Goal: Task Accomplishment & Management: Manage account settings

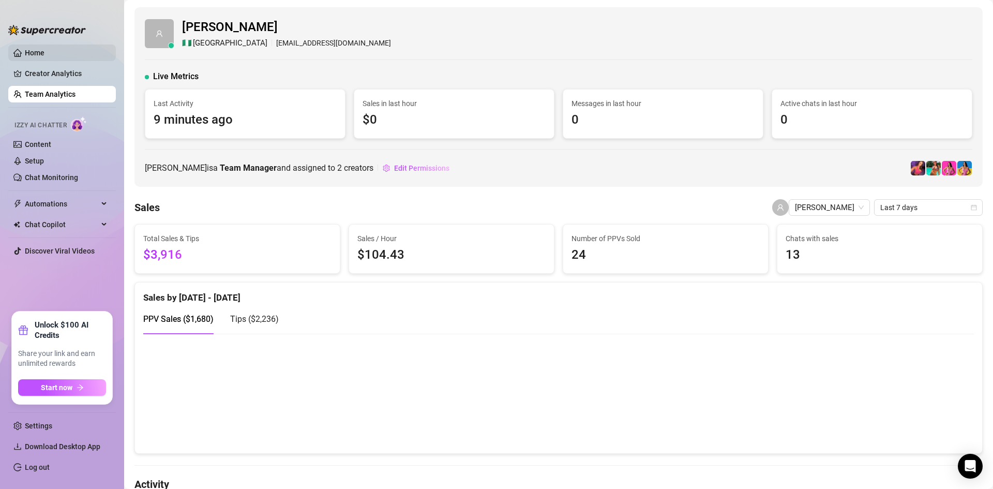
scroll to position [54, 0]
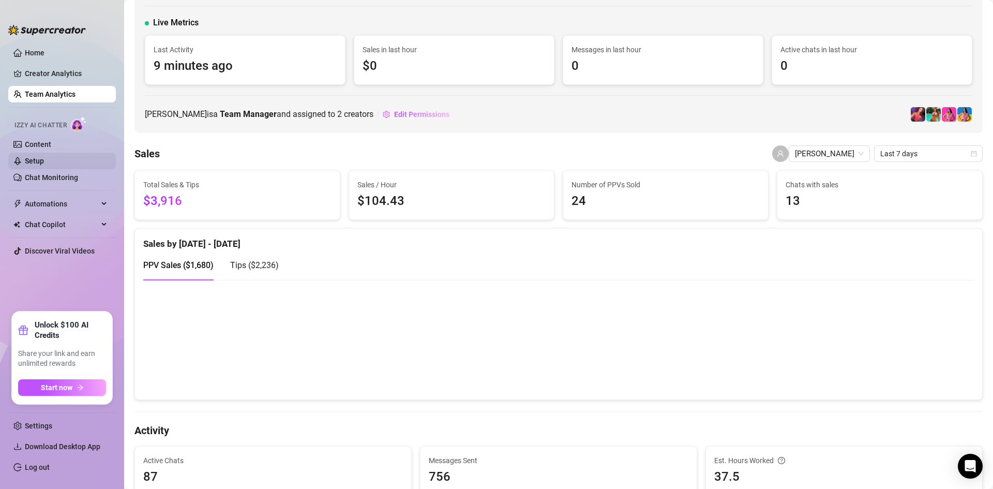
click at [44, 165] on link "Setup" at bounding box center [34, 161] width 19 height 8
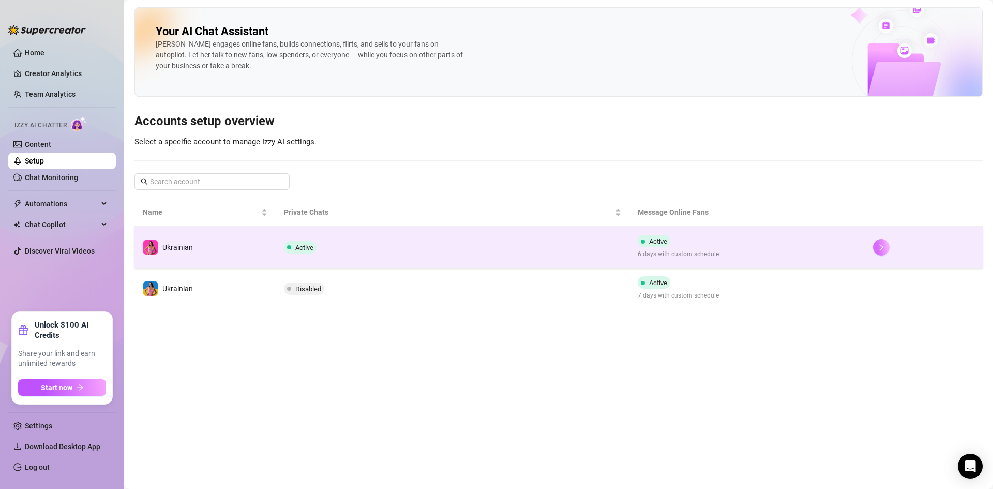
click at [883, 244] on icon "right" at bounding box center [881, 247] width 7 height 7
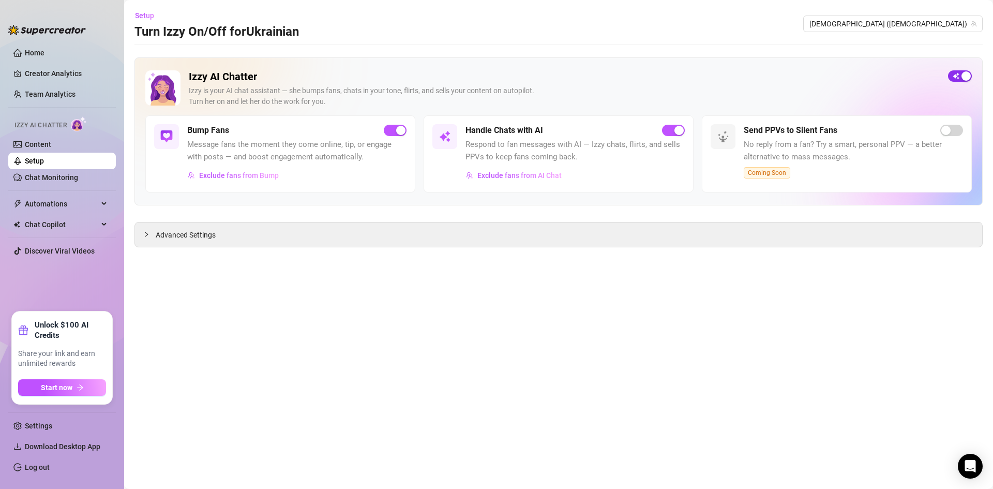
click at [960, 73] on button "button" at bounding box center [960, 75] width 24 height 11
click at [951, 28] on span "[DEMOGRAPHIC_DATA] ([DEMOGRAPHIC_DATA])" at bounding box center [893, 24] width 167 height 16
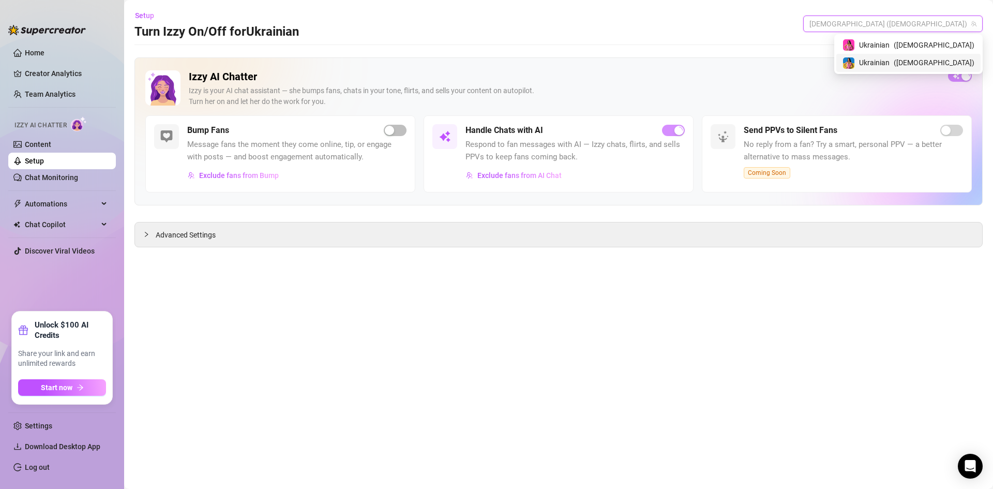
click at [951, 54] on div "[DEMOGRAPHIC_DATA] ( ukrainianmodelfree )" at bounding box center [908, 63] width 144 height 18
click at [951, 25] on span "[DEMOGRAPHIC_DATA] (ukrainianmodelfree)" at bounding box center [900, 24] width 154 height 16
click at [946, 41] on span "( [DEMOGRAPHIC_DATA] )" at bounding box center [934, 44] width 81 height 11
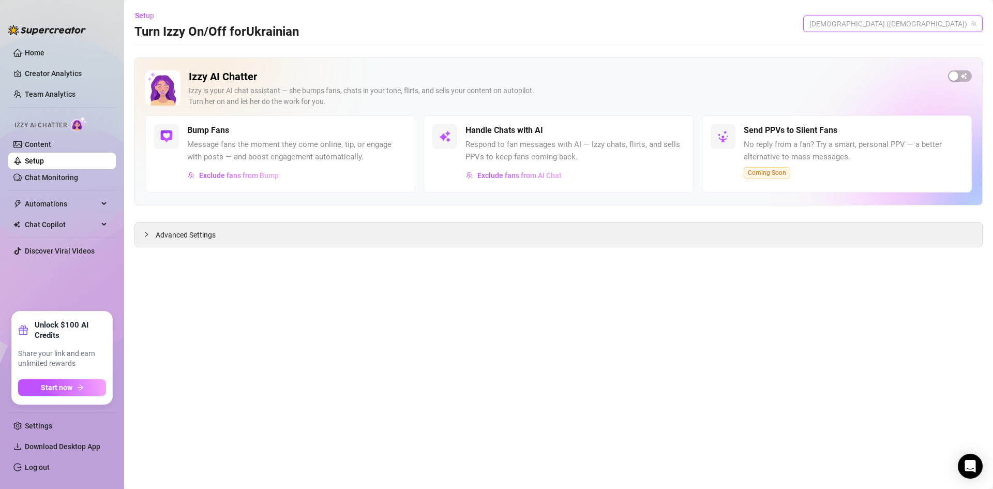
click at [963, 27] on span "[DEMOGRAPHIC_DATA] ([DEMOGRAPHIC_DATA])" at bounding box center [893, 24] width 167 height 16
click at [963, 62] on span "( ukrainianmodelfree )" at bounding box center [934, 62] width 81 height 11
click at [967, 74] on div "button" at bounding box center [966, 75] width 9 height 9
